Goal: Task Accomplishment & Management: Manage account settings

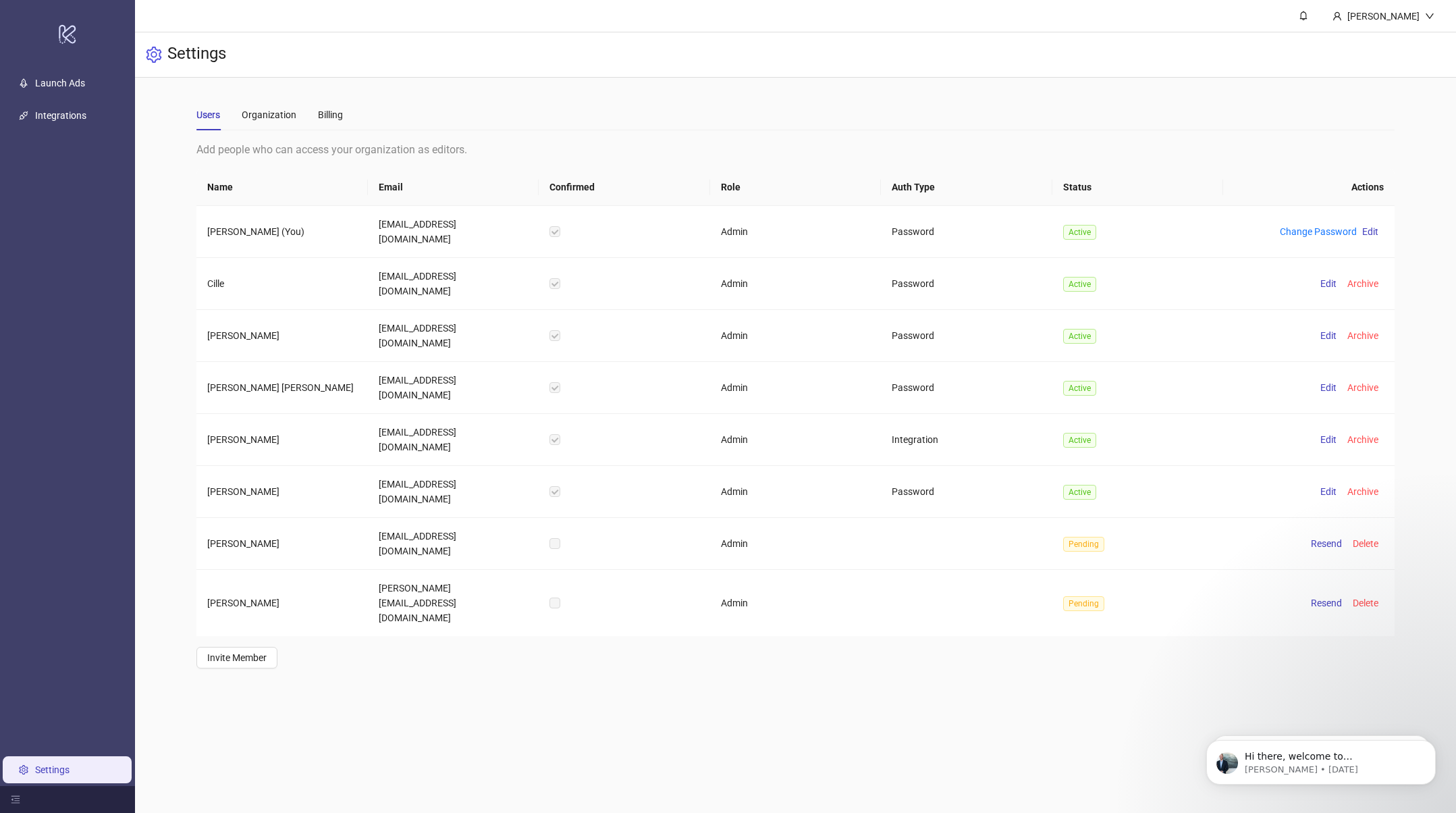
click at [1002, 76] on div "Settings" at bounding box center [796, 55] width 1321 height 45
click at [1021, 25] on header "[PERSON_NAME]" at bounding box center [796, 16] width 1321 height 32
